Goal: Navigation & Orientation: Find specific page/section

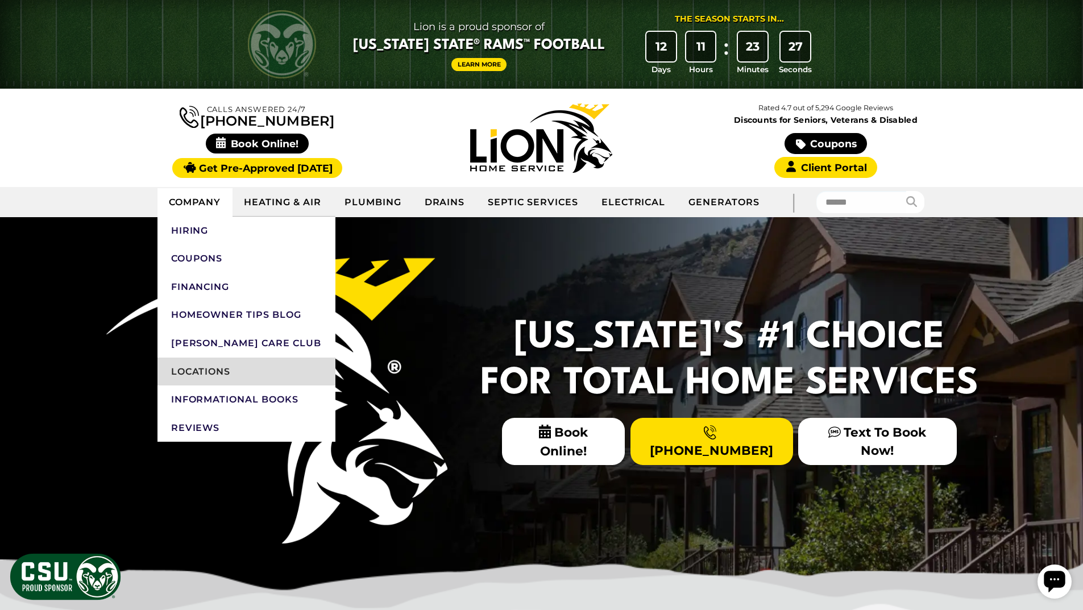
click at [185, 370] on link "Locations" at bounding box center [247, 372] width 178 height 28
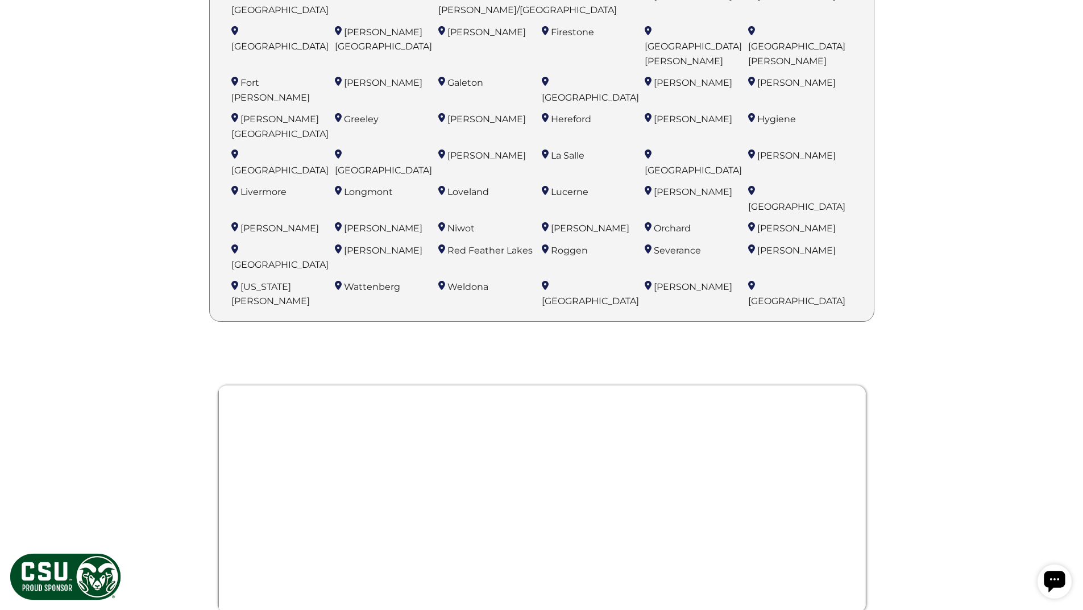
scroll to position [910, 0]
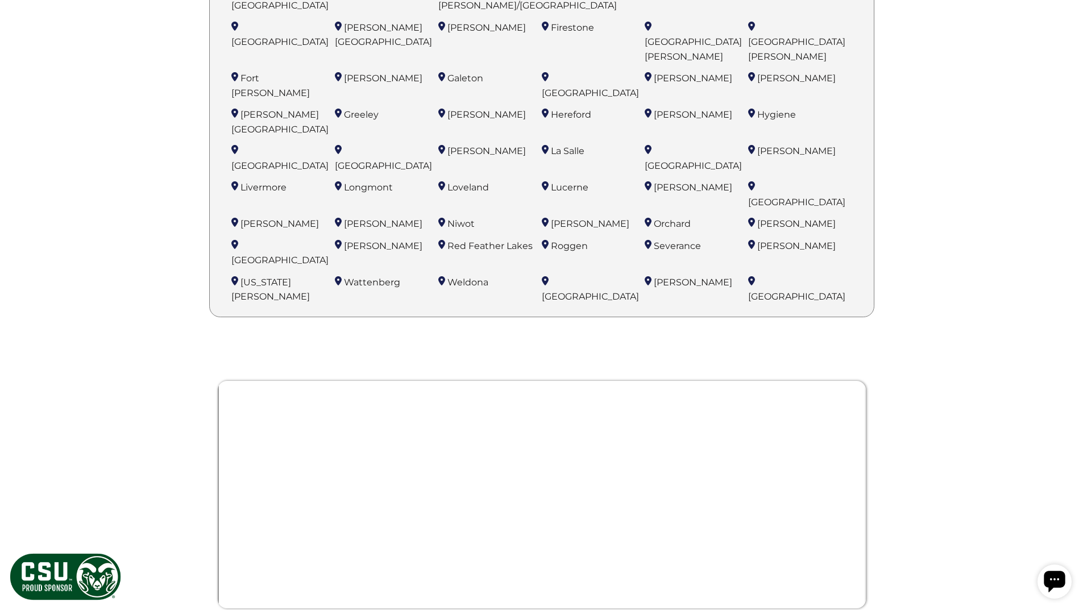
click at [232, 428] on div at bounding box center [542, 508] width 648 height 309
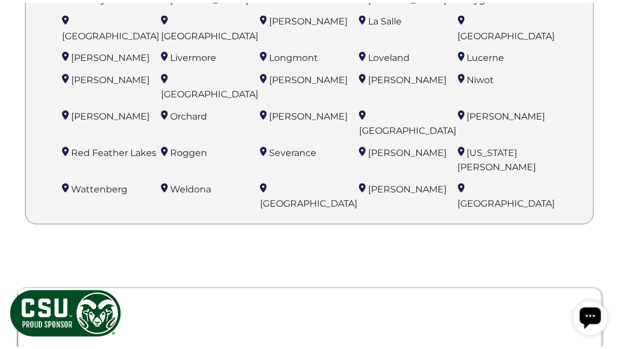
scroll to position [908, 0]
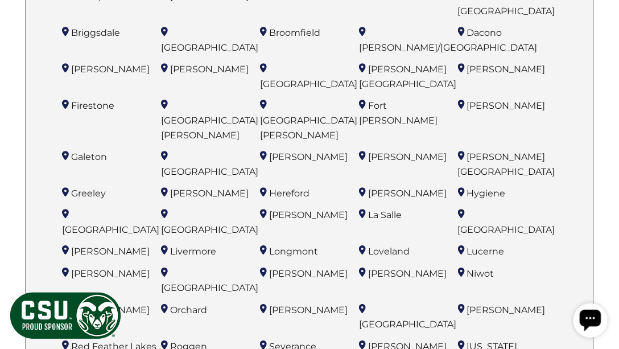
scroll to position [682, 0]
